Goal: Task Accomplishment & Management: Complete application form

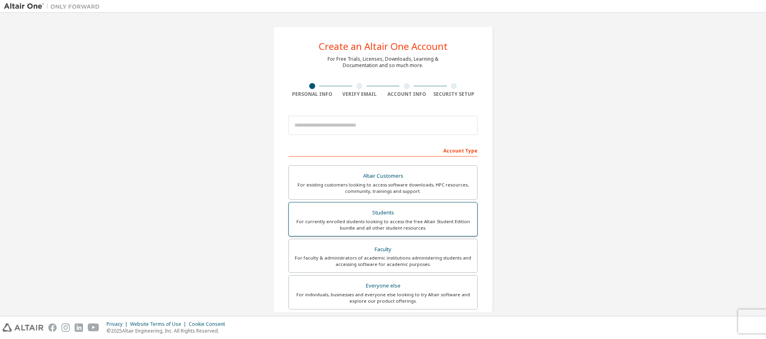
click at [450, 226] on div "For currently enrolled students looking to access the free Altair Student Editi…" at bounding box center [383, 224] width 179 height 13
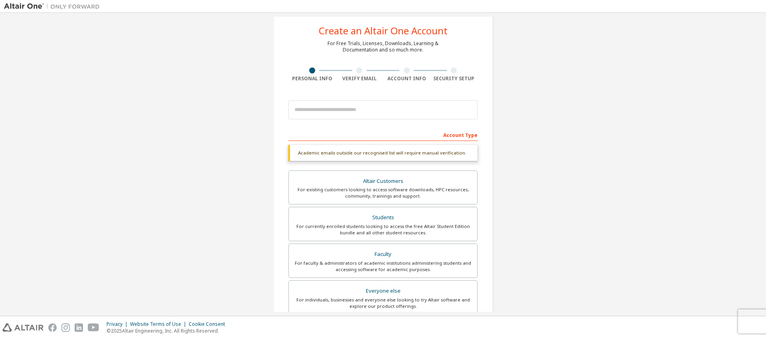
scroll to position [31, 0]
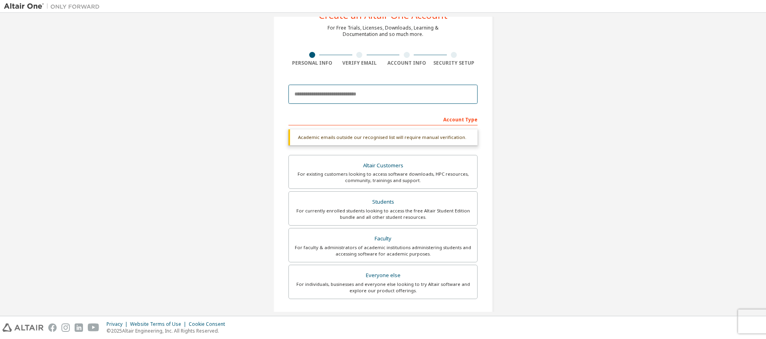
click at [364, 95] on input "email" at bounding box center [382, 94] width 189 height 19
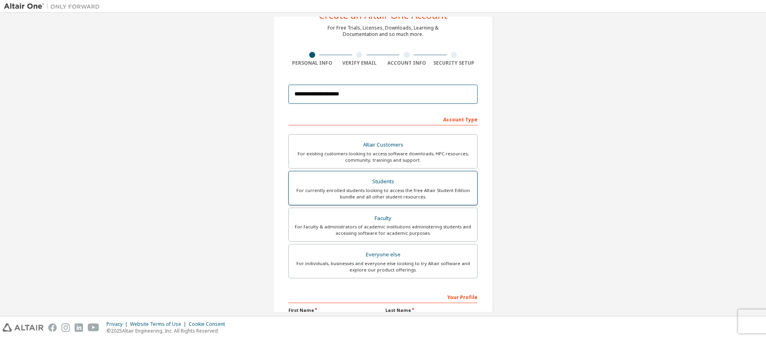
type input "**********"
click at [383, 179] on div "Students" at bounding box center [383, 181] width 179 height 11
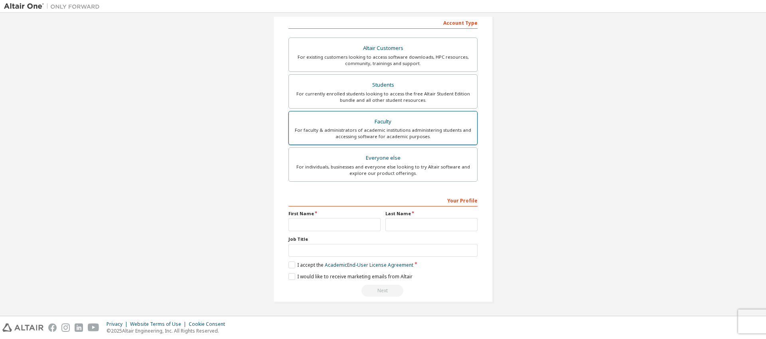
scroll to position [128, 0]
click at [343, 221] on input "text" at bounding box center [334, 224] width 92 height 13
type input "********"
type input "****"
click at [346, 248] on input "text" at bounding box center [382, 250] width 189 height 13
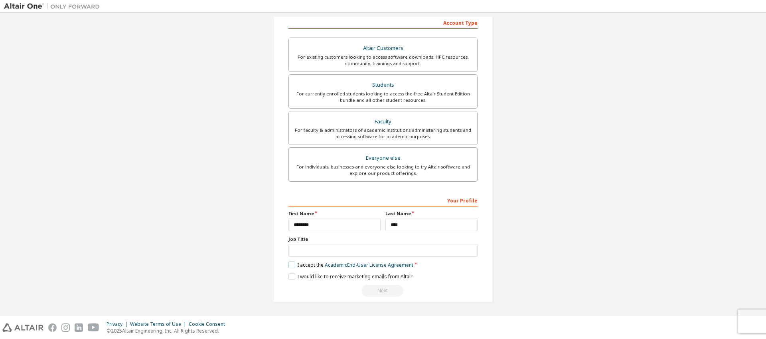
click at [291, 265] on label "I accept the Academic End-User License Agreement" at bounding box center [350, 264] width 125 height 7
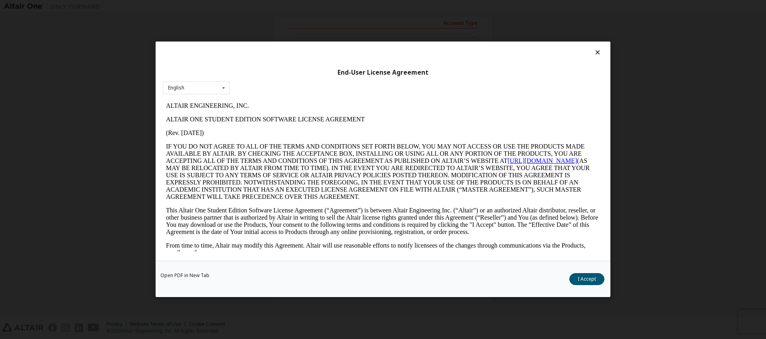
scroll to position [0, 0]
click at [579, 278] on button "I Accept" at bounding box center [586, 279] width 35 height 12
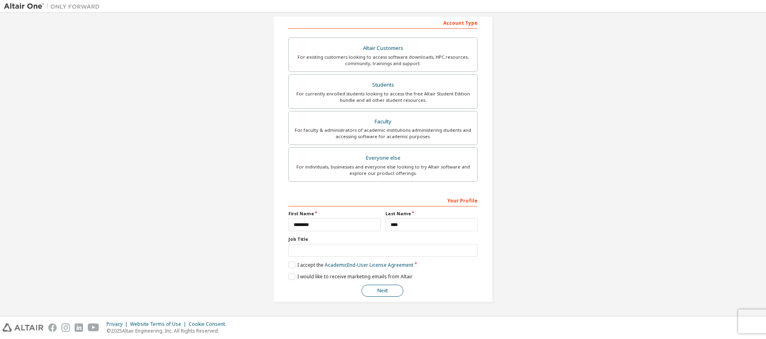
click at [385, 289] on button "Next" at bounding box center [382, 290] width 42 height 12
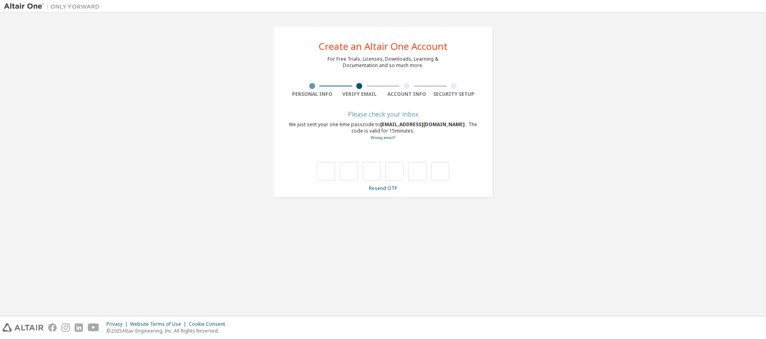
type input "*"
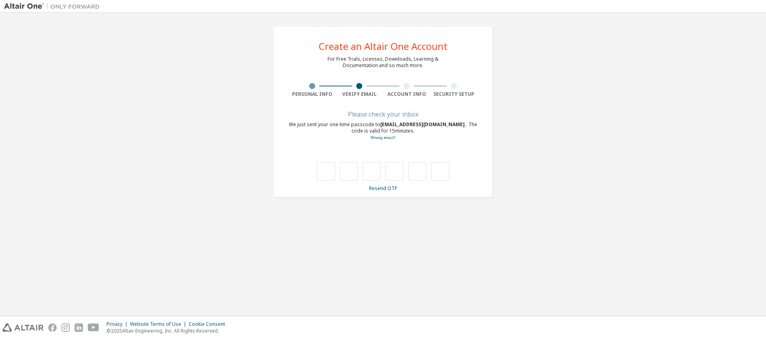
type input "*"
